Goal: Transaction & Acquisition: Purchase product/service

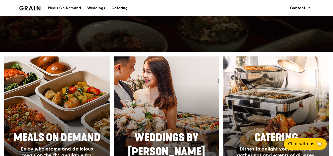
scroll to position [261, 0]
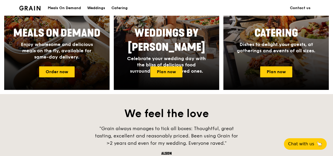
click at [63, 64] on div at bounding box center [57, 21] width 116 height 152
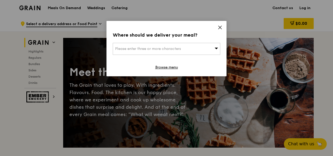
click at [220, 29] on icon at bounding box center [220, 27] width 5 height 5
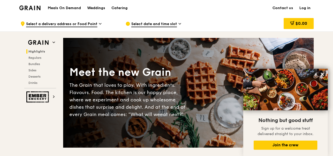
click at [91, 26] on span "Select a delivery address or Food Point" at bounding box center [61, 24] width 71 height 6
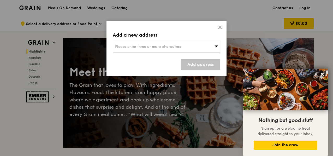
click at [197, 52] on div "Please enter three or more characters" at bounding box center [167, 47] width 108 height 12
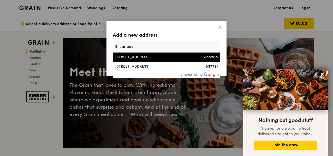
type input "8 tuas bay"
click at [174, 55] on div "[STREET_ADDRESS]" at bounding box center [153, 57] width 77 height 5
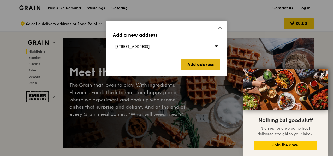
click at [190, 63] on link "Add address" at bounding box center [200, 64] width 39 height 11
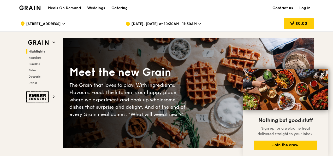
click at [183, 23] on span "[DATE], [DATE] at 10:30AM–11:30AM" at bounding box center [164, 24] width 66 height 6
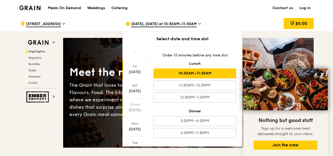
click at [135, 106] on div "Closed [DATE]" at bounding box center [135, 107] width 25 height 19
